Goal: Information Seeking & Learning: Find specific fact

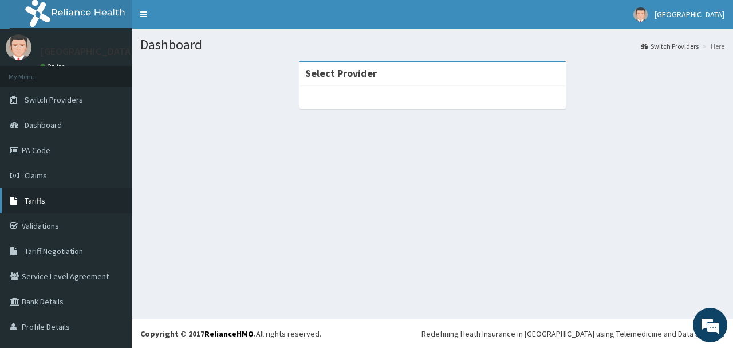
click at [53, 203] on link "Tariffs" at bounding box center [66, 200] width 132 height 25
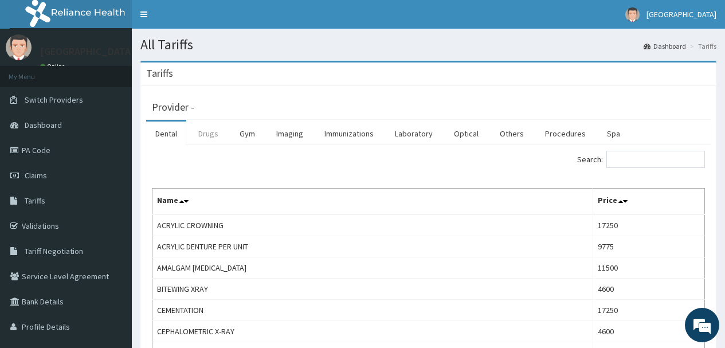
click at [197, 133] on link "Drugs" at bounding box center [208, 133] width 38 height 24
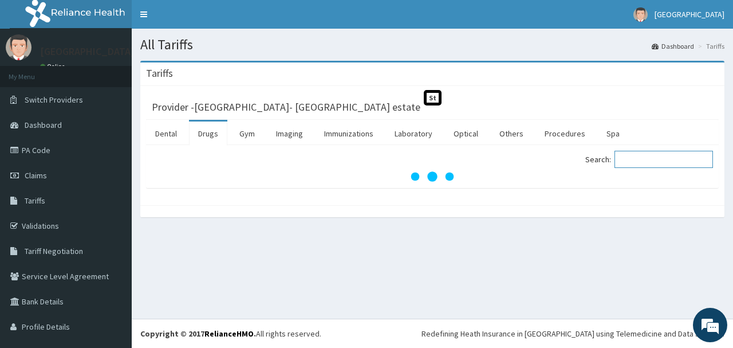
click at [641, 159] on input "Search:" at bounding box center [664, 159] width 99 height 17
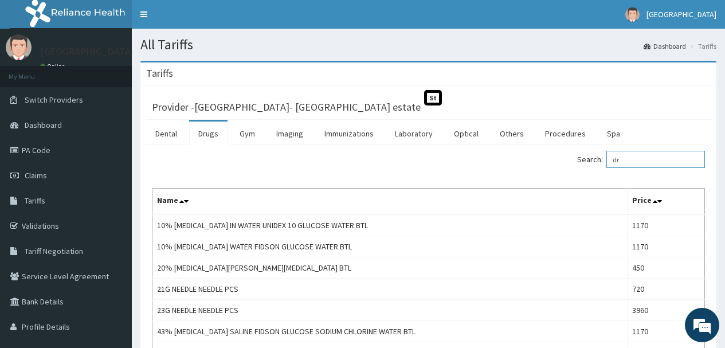
type input "d"
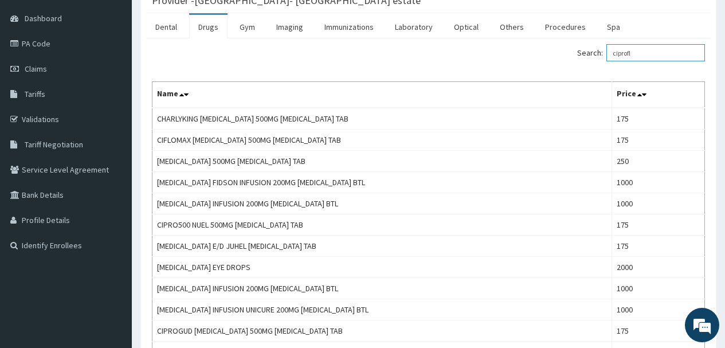
scroll to position [91, 0]
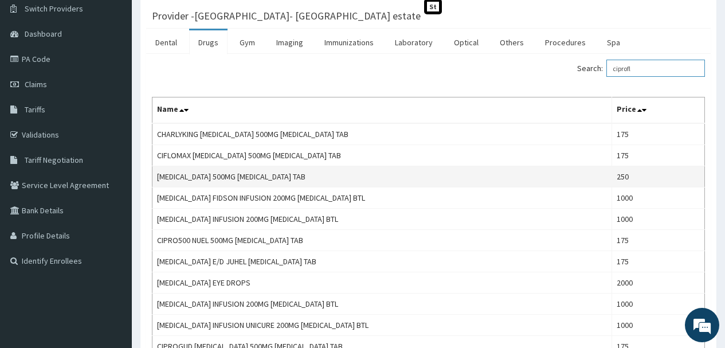
type input "ciprofl"
drag, startPoint x: 274, startPoint y: 178, endPoint x: 158, endPoint y: 180, distance: 115.8
click at [158, 180] on td "CIPRO 500MG CIPROFLOXACIN TAB" at bounding box center [382, 176] width 460 height 21
